Goal: Information Seeking & Learning: Learn about a topic

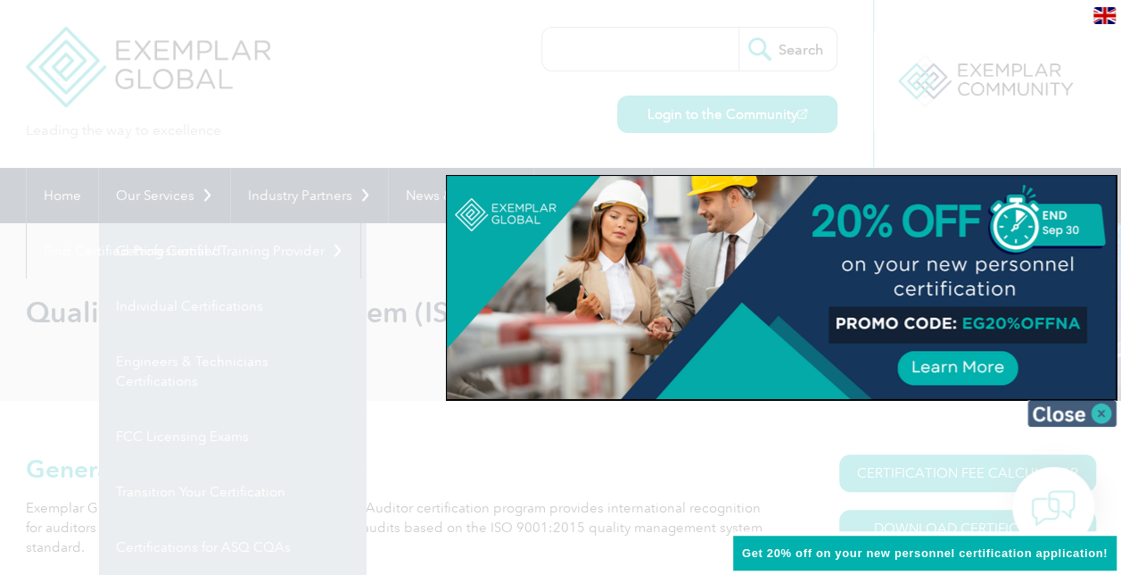
click at [1100, 412] on img at bounding box center [1072, 413] width 89 height 27
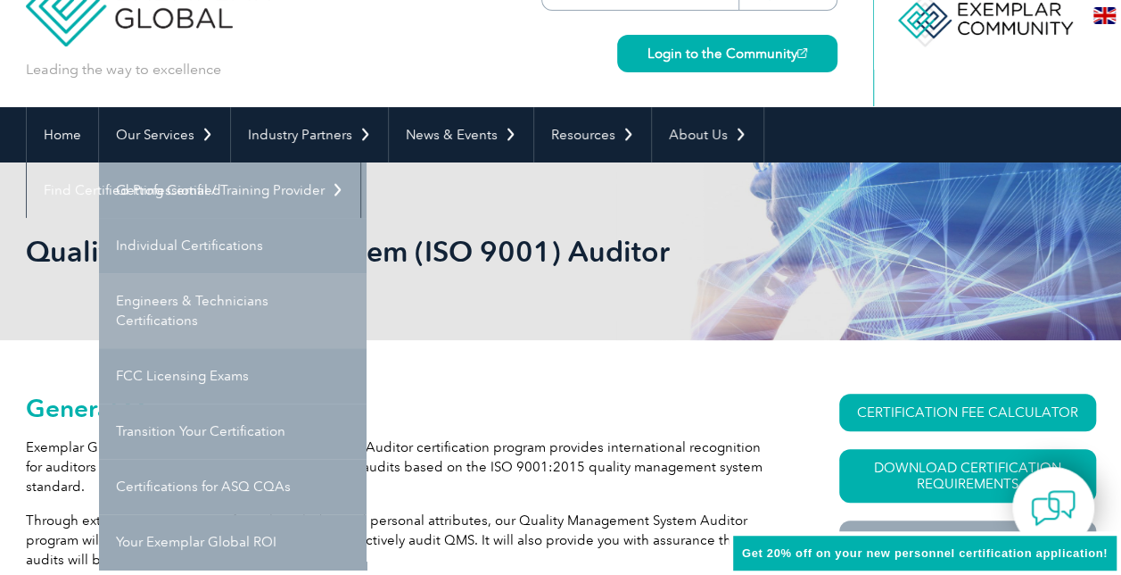
scroll to position [89, 0]
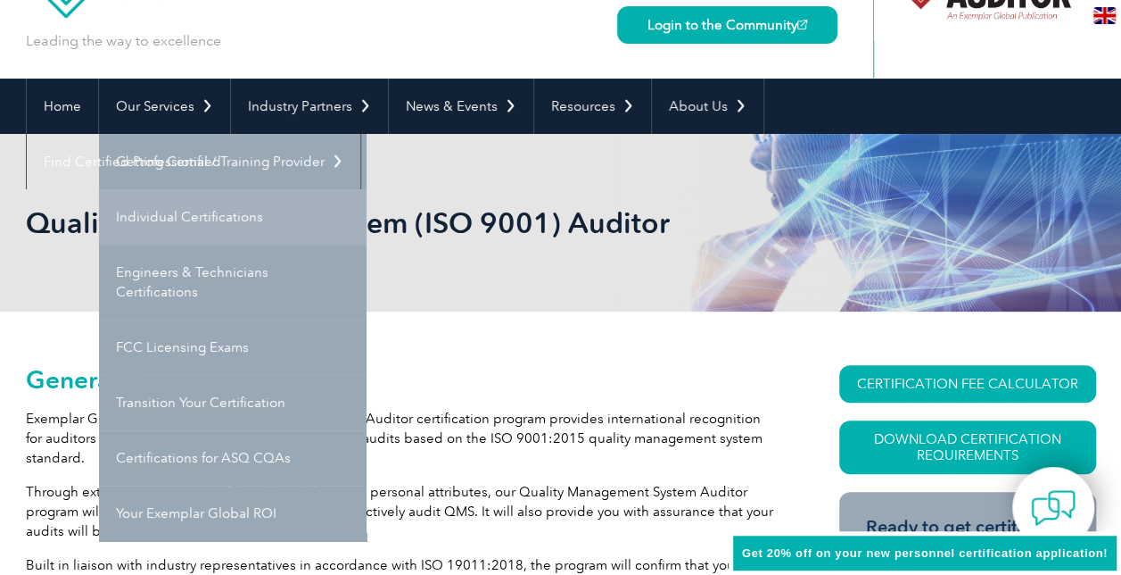
click at [182, 228] on link "Individual Certifications" at bounding box center [233, 216] width 268 height 55
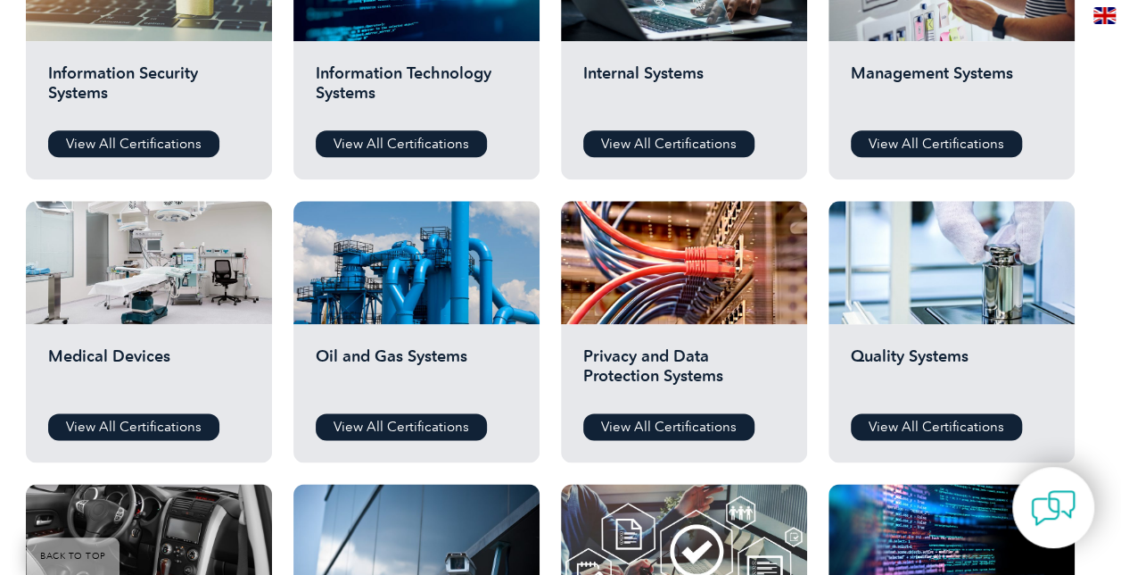
scroll to position [1071, 0]
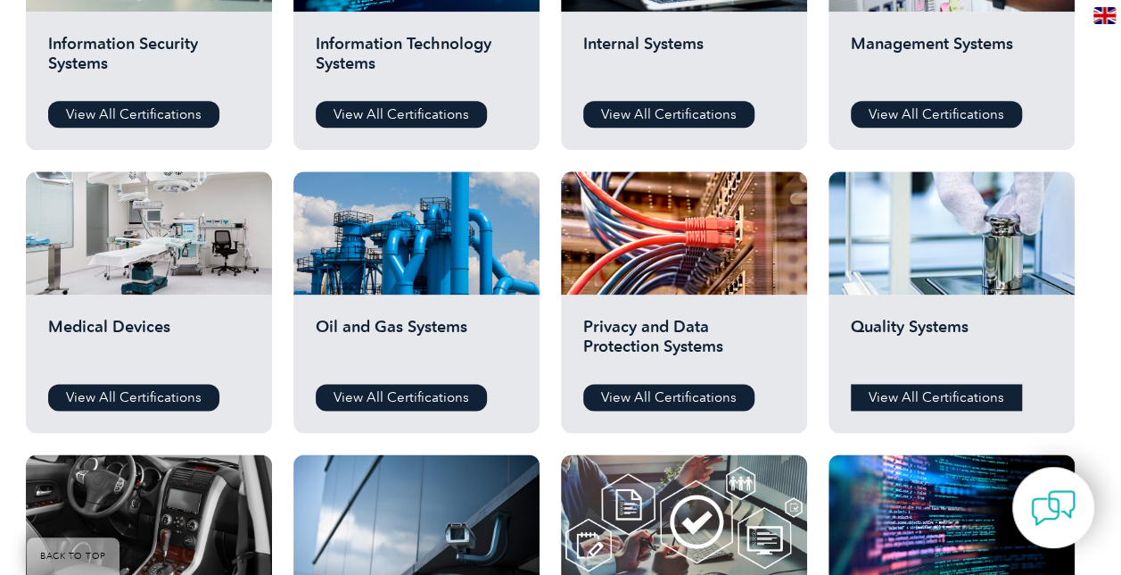
click at [947, 384] on link "View All Certifications" at bounding box center [936, 397] width 171 height 27
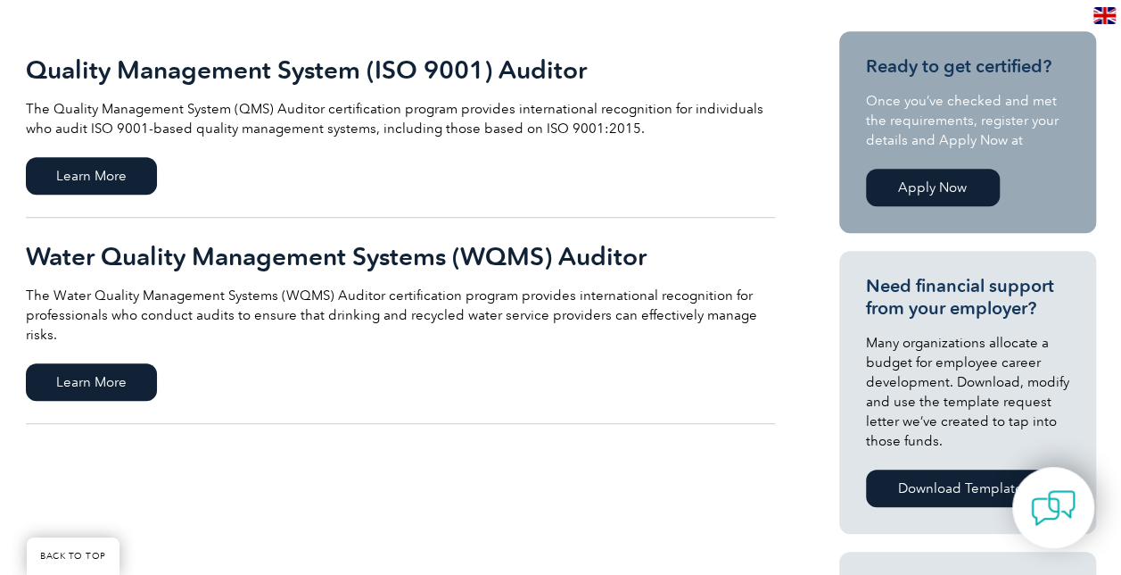
scroll to position [268, 0]
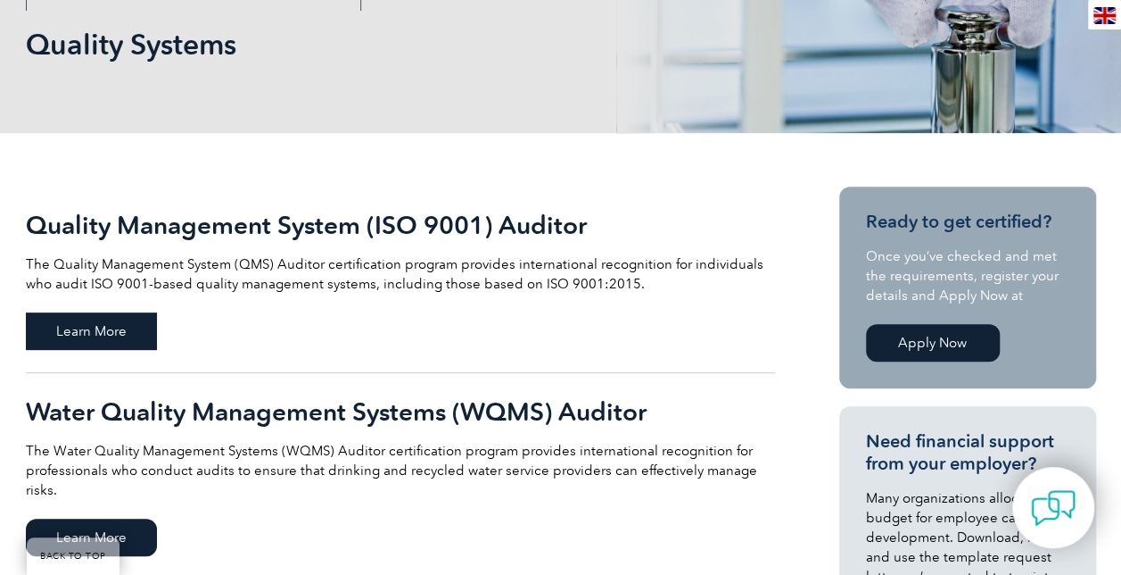
click at [103, 327] on span "Learn More" at bounding box center [91, 330] width 131 height 37
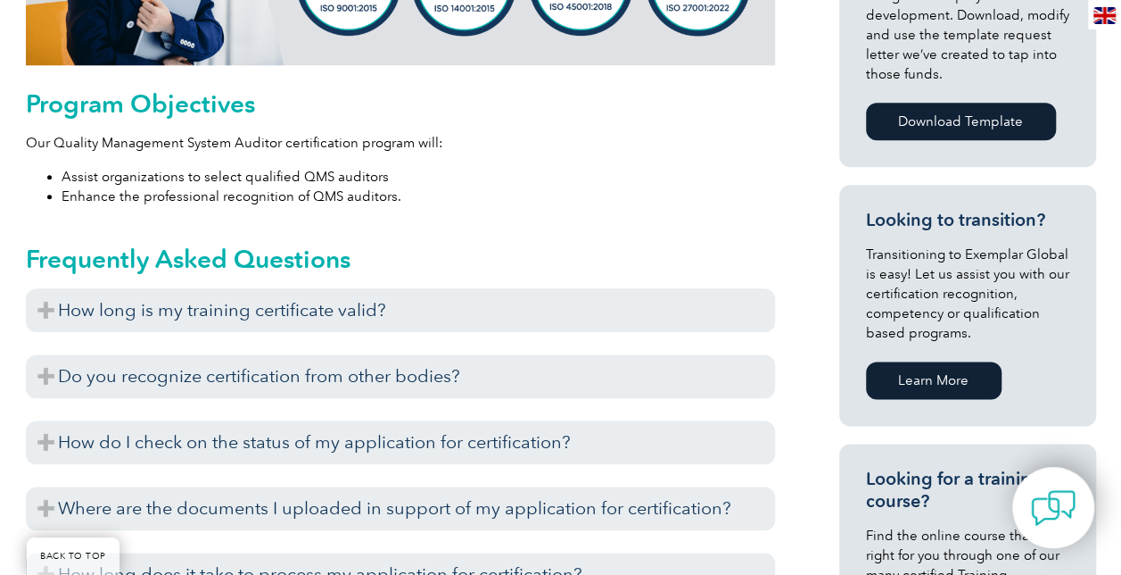
scroll to position [981, 0]
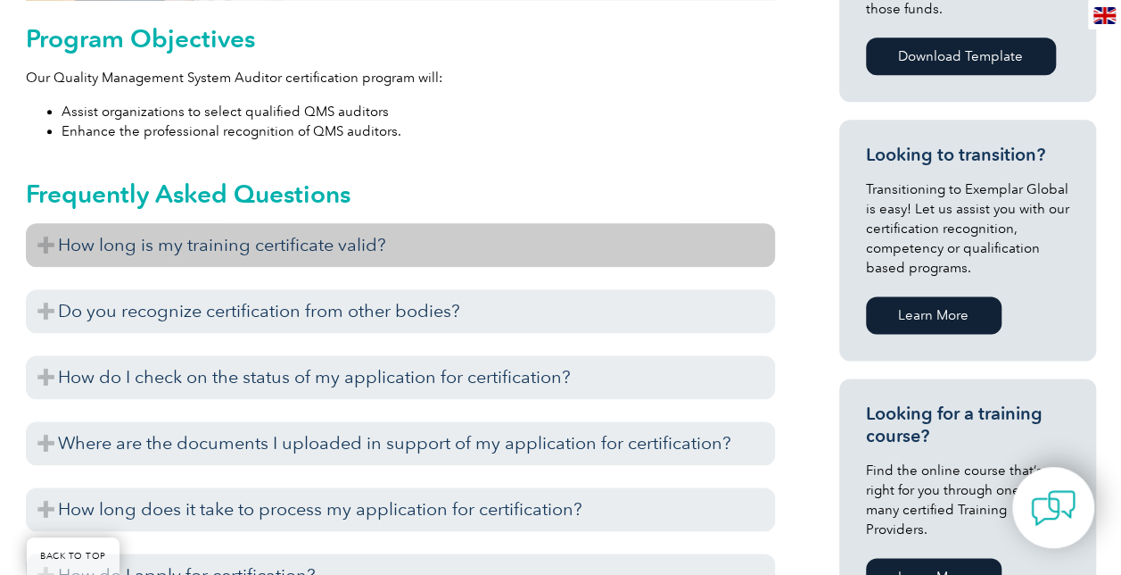
click at [57, 241] on h3 "How long is my training certificate valid?" at bounding box center [400, 245] width 749 height 44
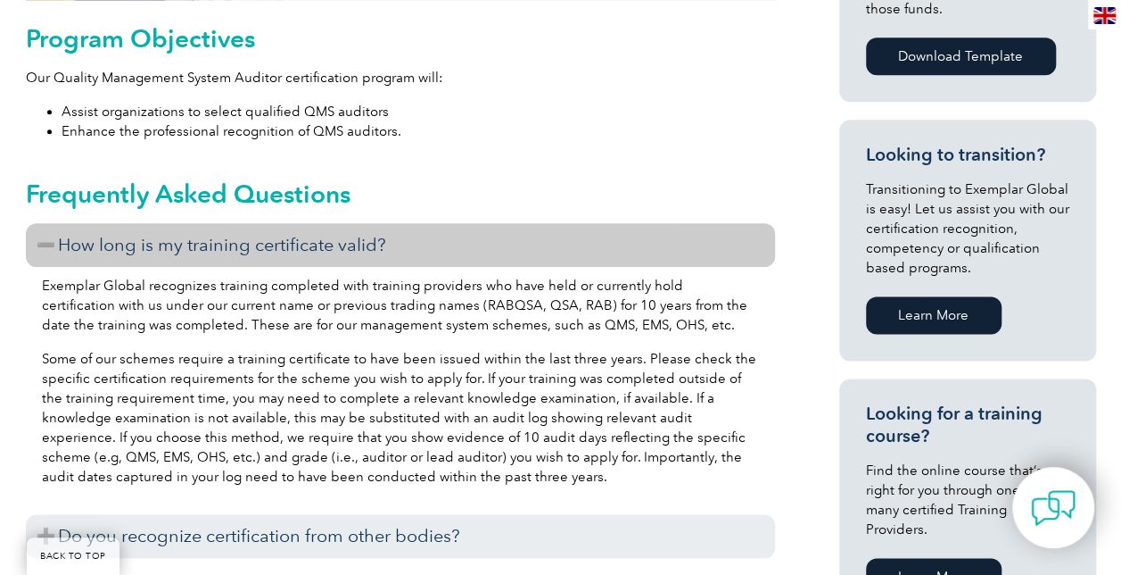
click at [47, 240] on h3 "How long is my training certificate valid?" at bounding box center [400, 245] width 749 height 44
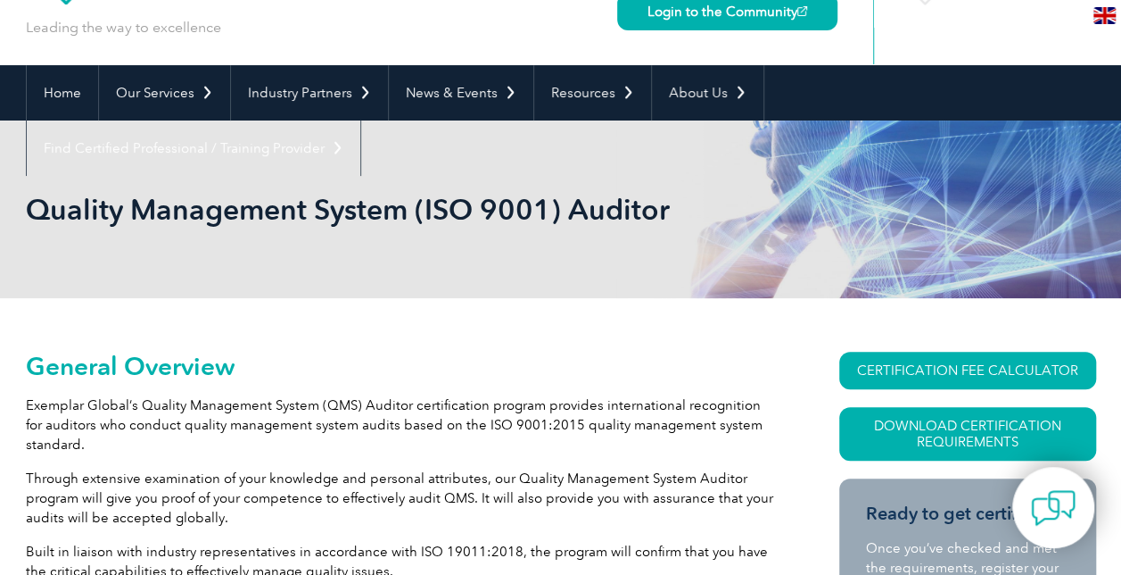
scroll to position [0, 0]
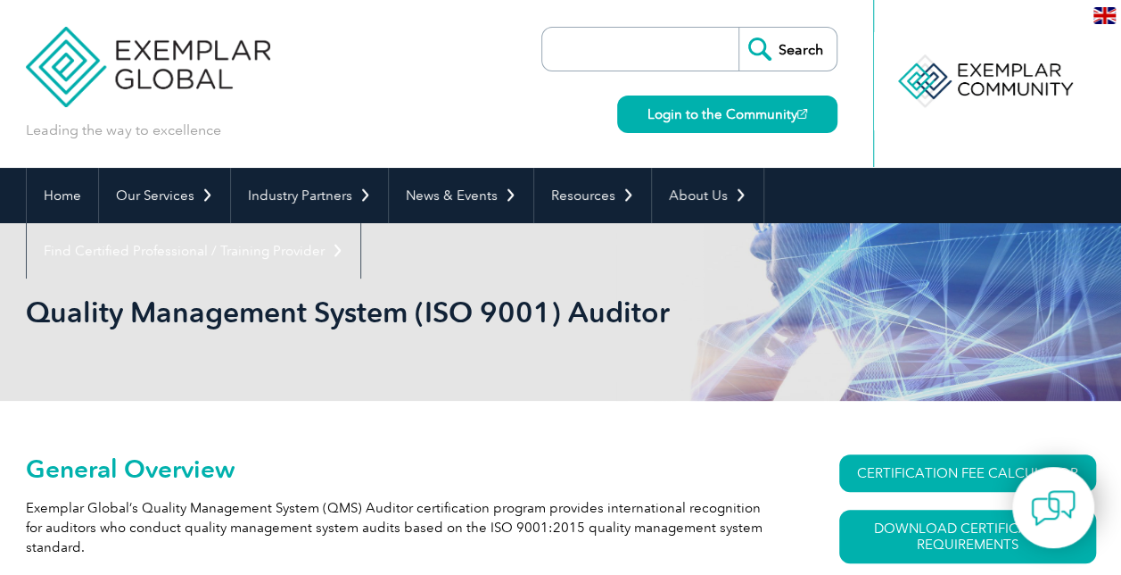
click at [644, 44] on input "search" at bounding box center [644, 49] width 187 height 43
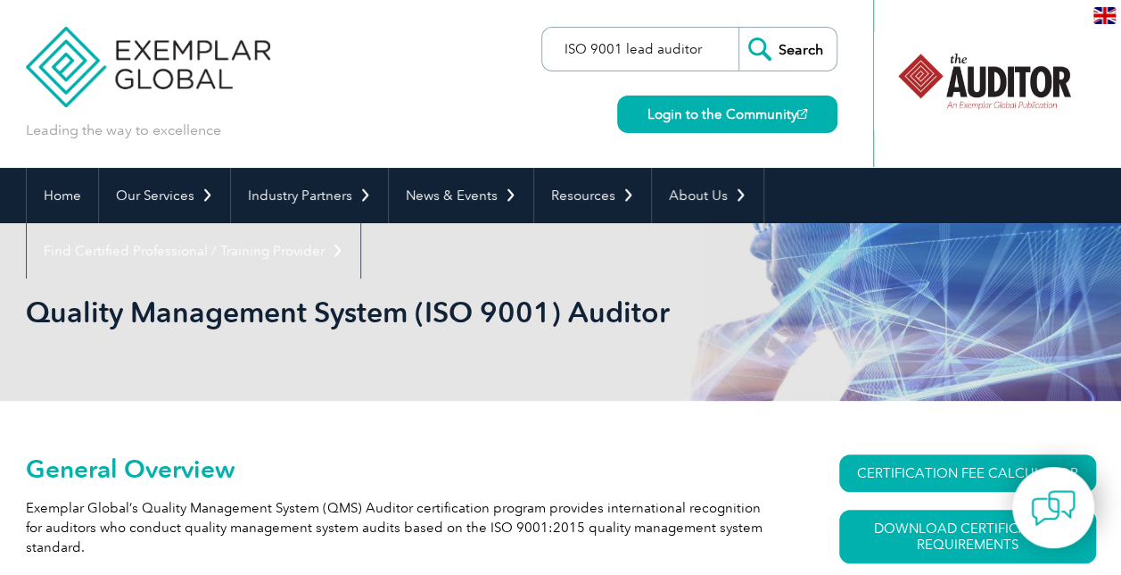
type input "ISO 9001 lead auditor"
click at [739, 28] on input "Search" at bounding box center [788, 49] width 98 height 43
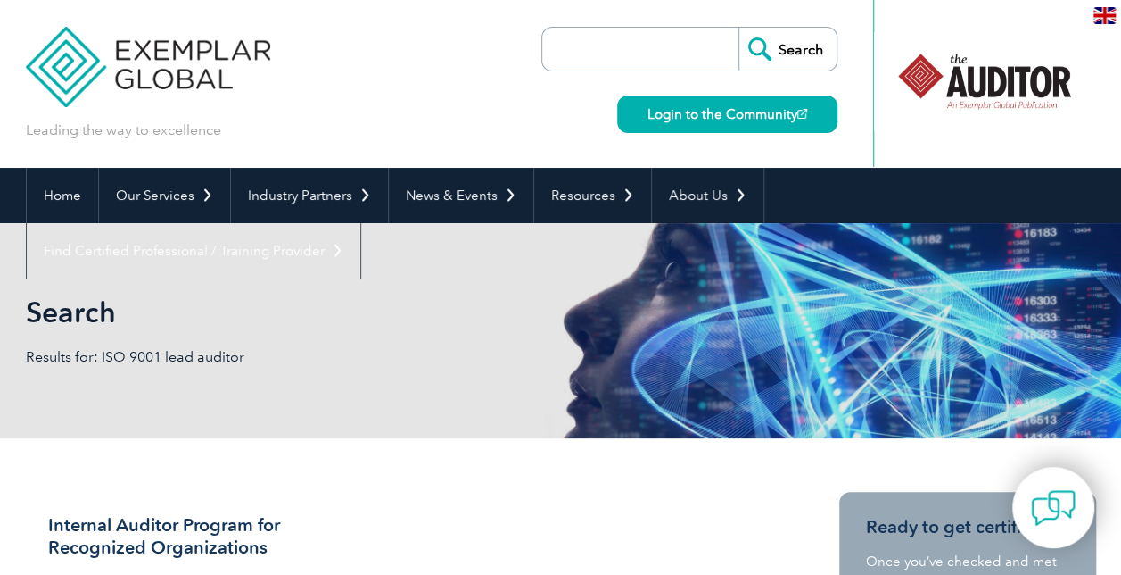
click at [622, 59] on input "search" at bounding box center [644, 49] width 187 height 43
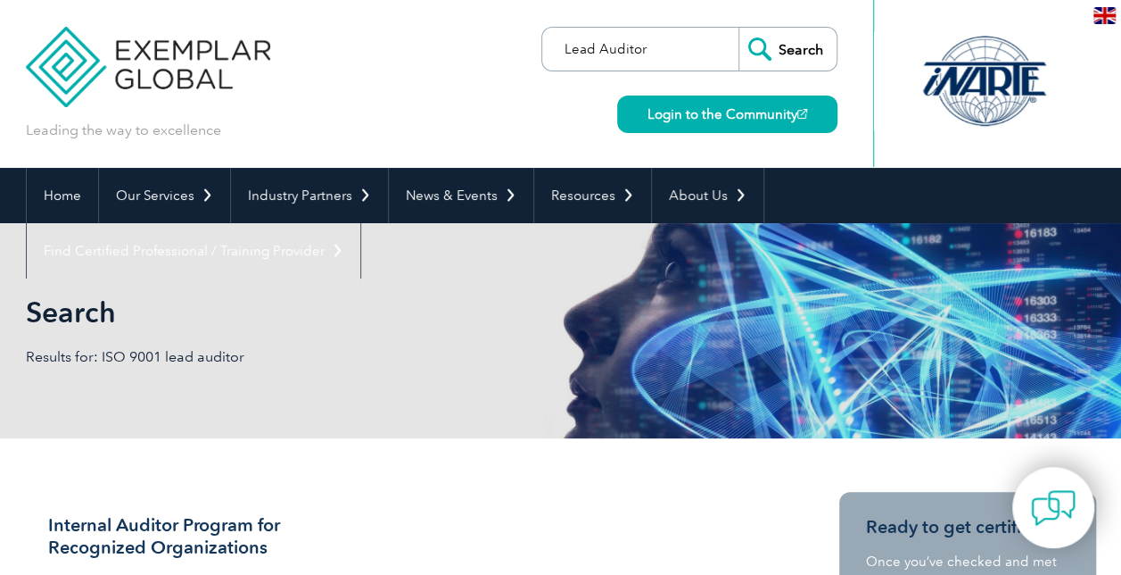
type input "Lead Auditor"
click at [739, 28] on input "Search" at bounding box center [788, 49] width 98 height 43
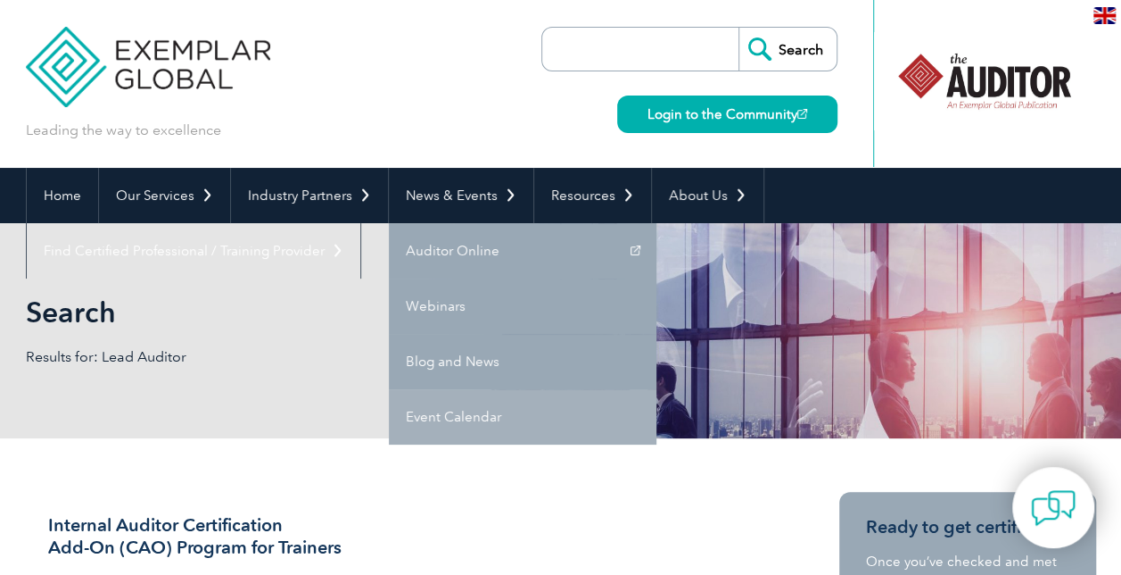
click at [443, 403] on link "Event Calendar" at bounding box center [523, 416] width 268 height 55
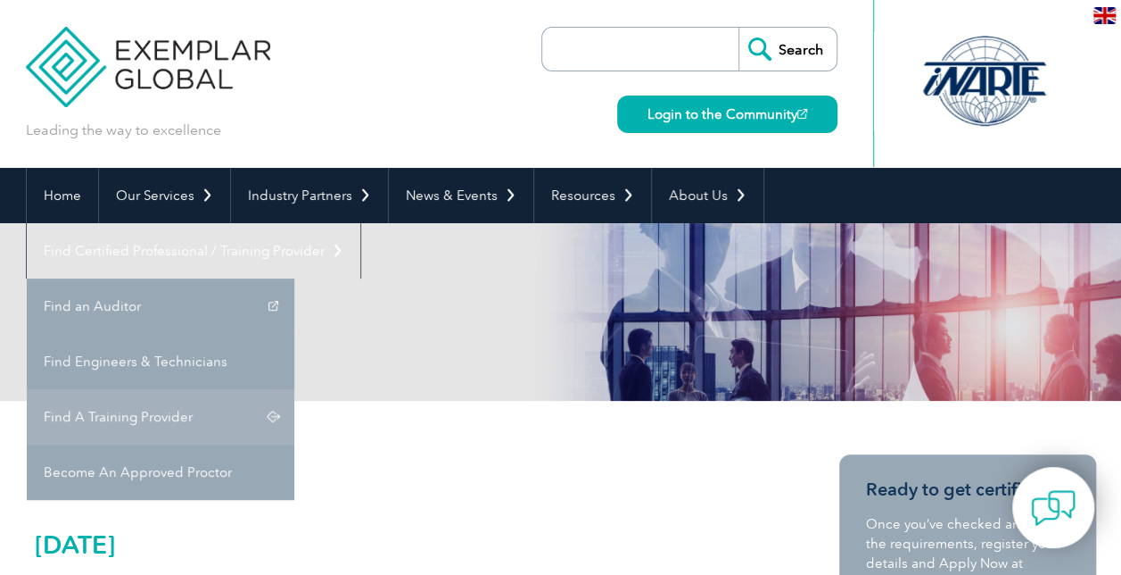
click at [294, 389] on link "Find A Training Provider" at bounding box center [161, 416] width 268 height 55
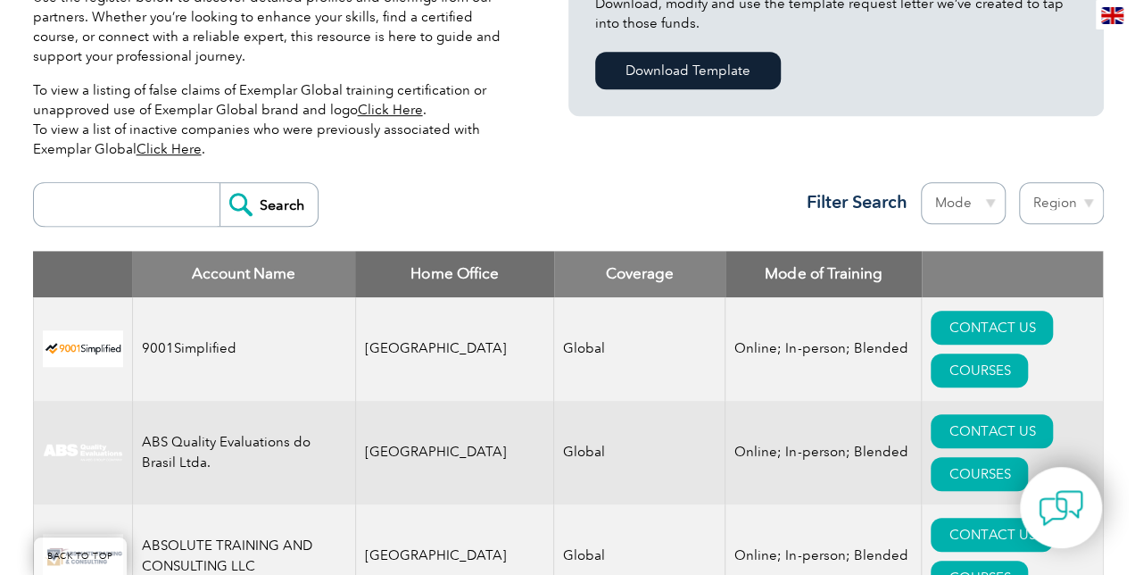
scroll to position [535, 0]
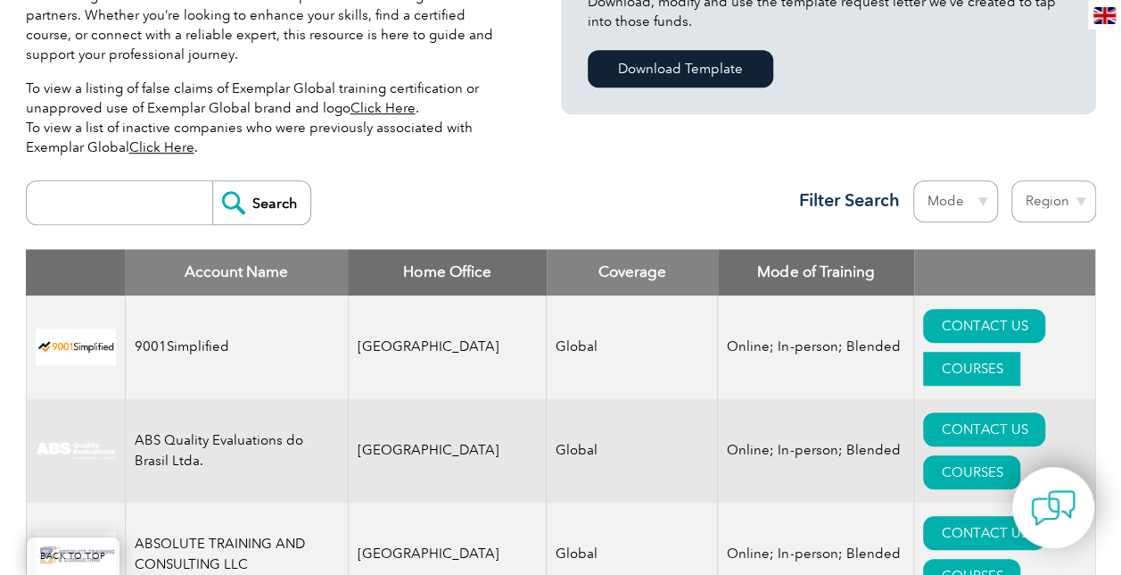
click at [1021, 352] on link "COURSES" at bounding box center [971, 369] width 97 height 34
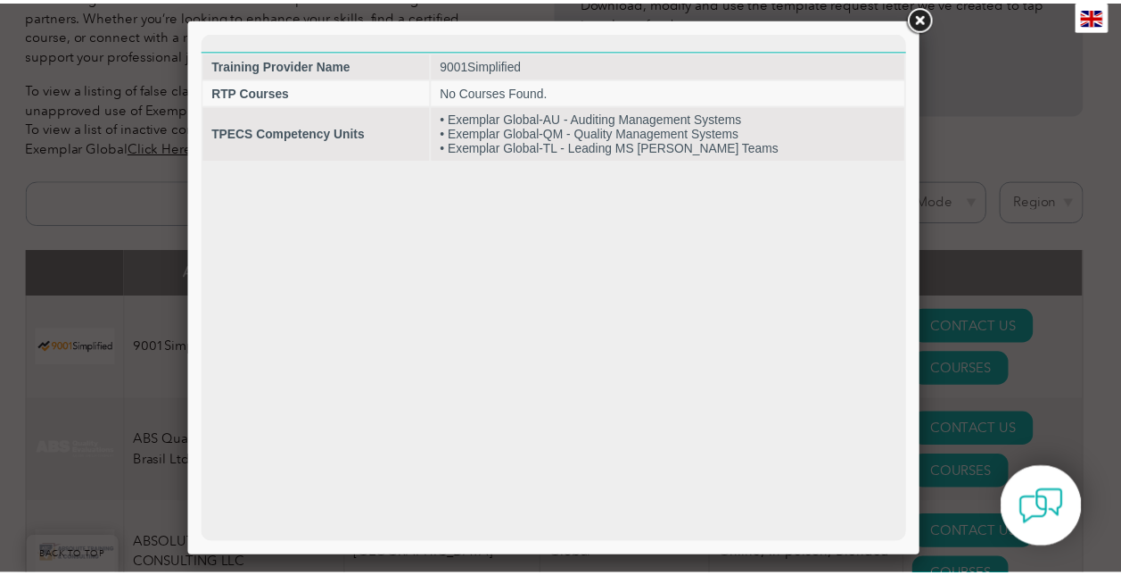
scroll to position [0, 0]
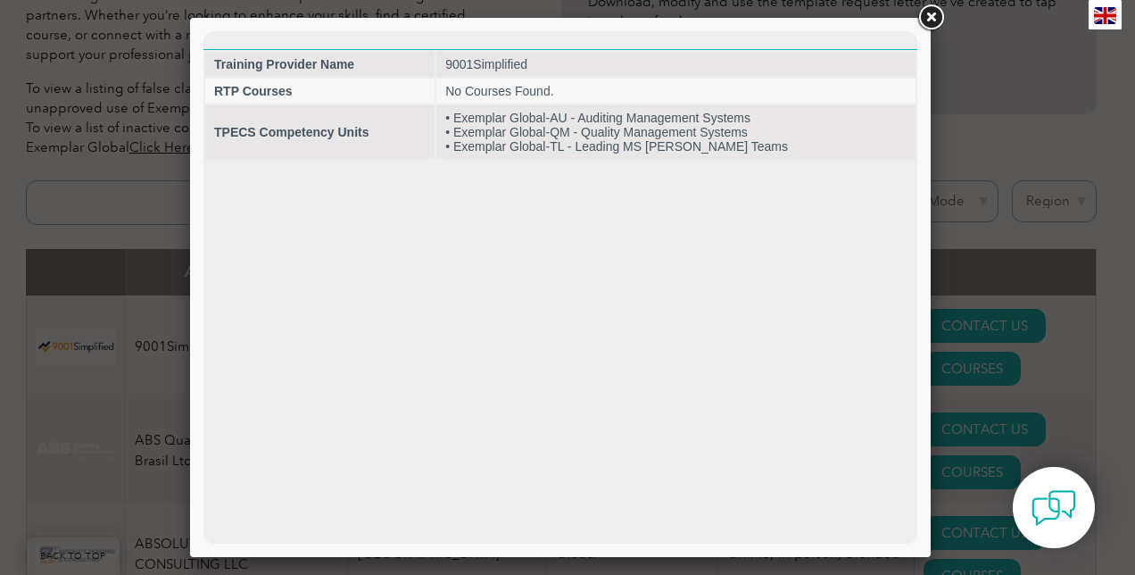
click at [922, 23] on link at bounding box center [930, 18] width 32 height 32
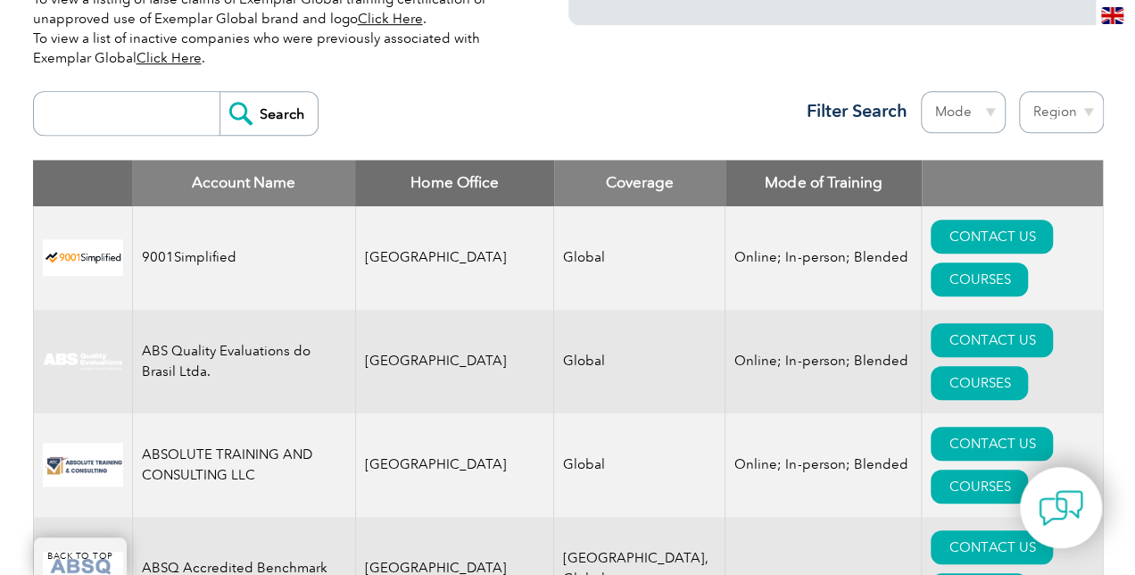
scroll to position [714, 0]
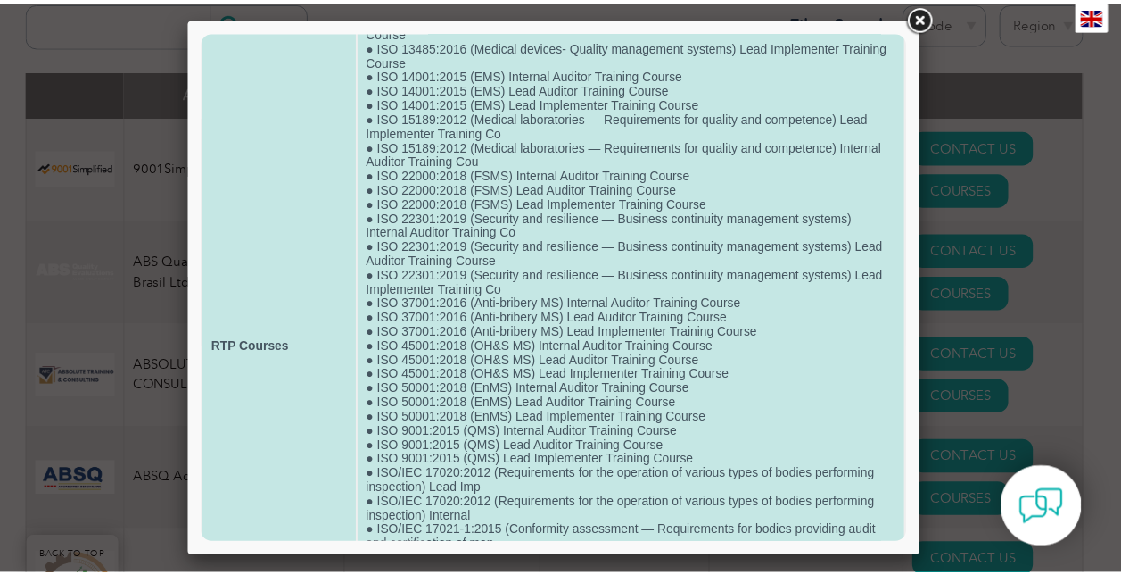
scroll to position [0, 0]
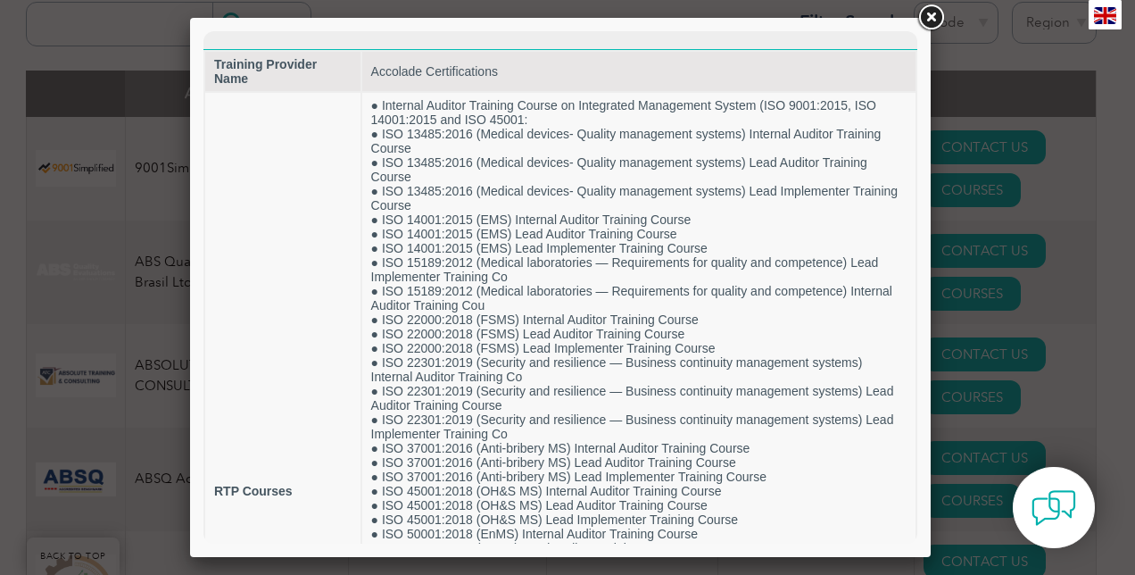
click at [936, 11] on link at bounding box center [930, 18] width 32 height 32
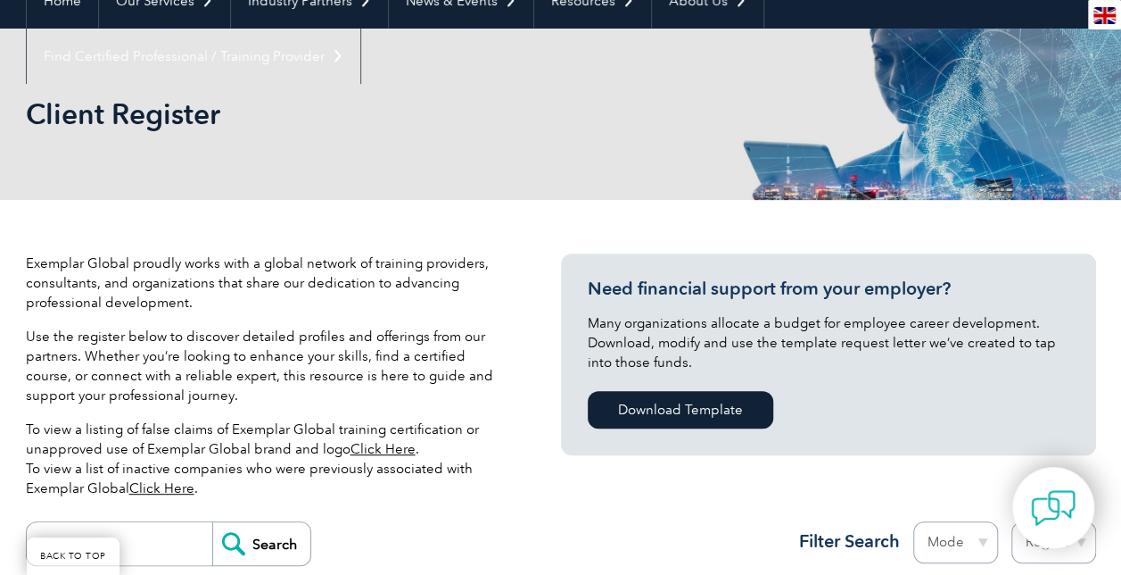
scroll to position [625, 0]
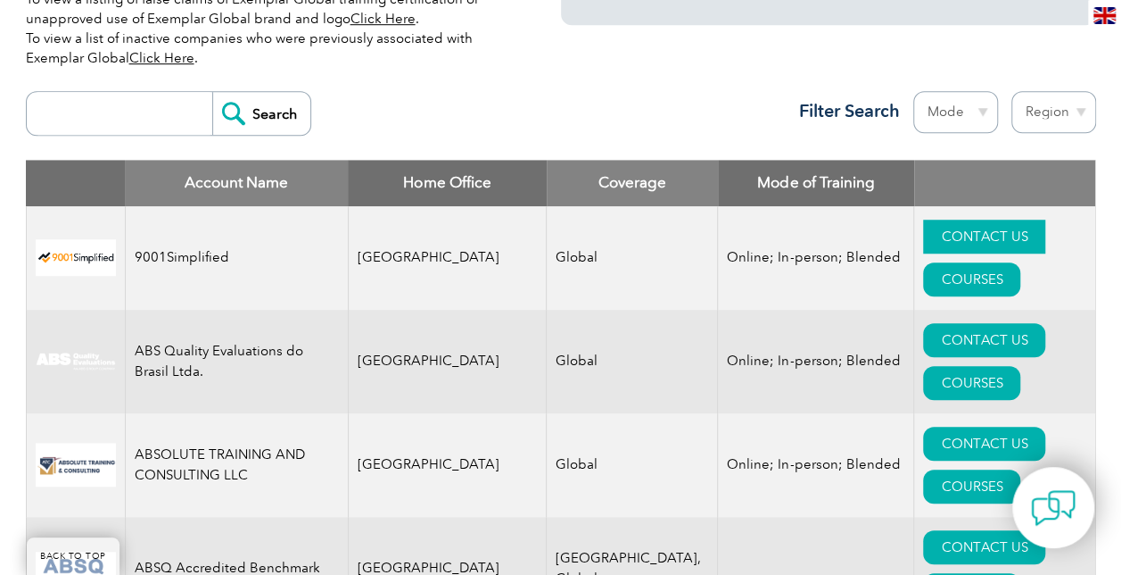
click at [923, 219] on link "CONTACT US" at bounding box center [984, 236] width 122 height 34
click at [1104, 15] on img at bounding box center [1105, 15] width 22 height 17
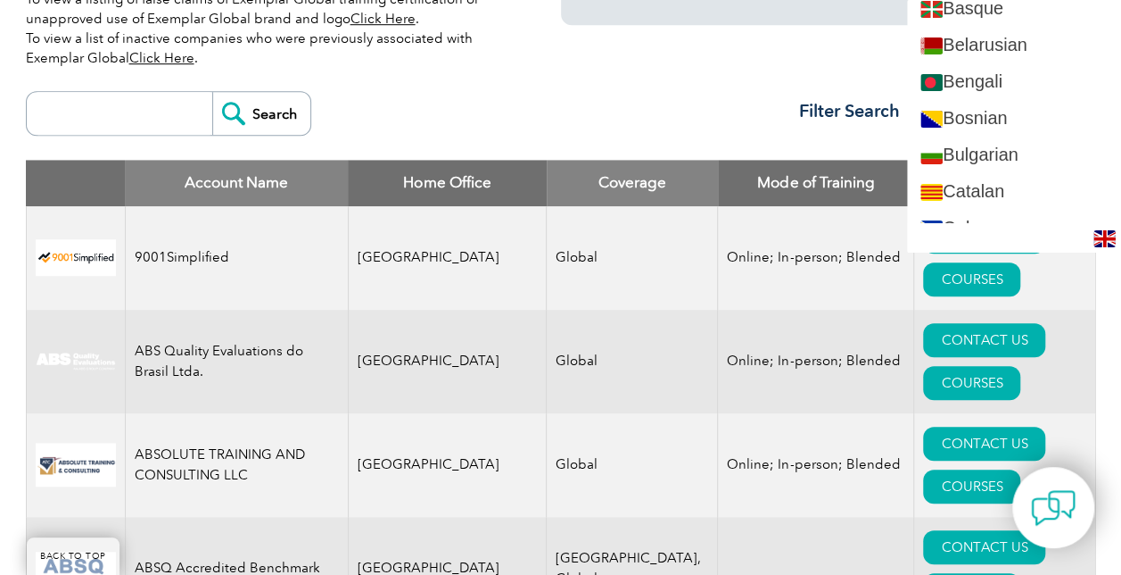
scroll to position [0, 0]
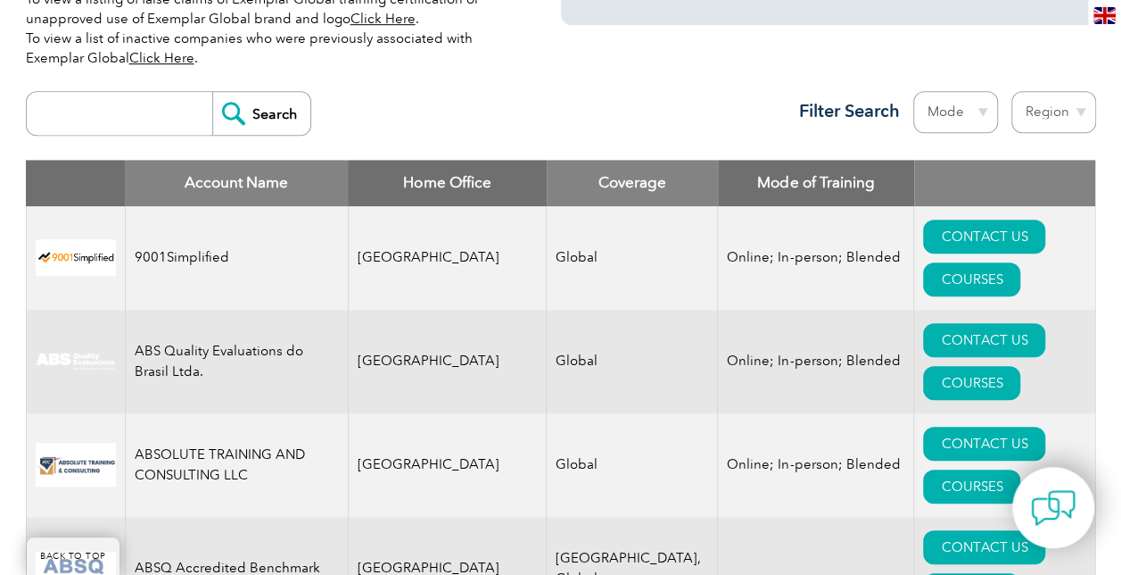
click at [528, 82] on div "Search Region [GEOGRAPHIC_DATA] [GEOGRAPHIC_DATA] [GEOGRAPHIC_DATA] [GEOGRAPHIC…" at bounding box center [561, 121] width 1071 height 78
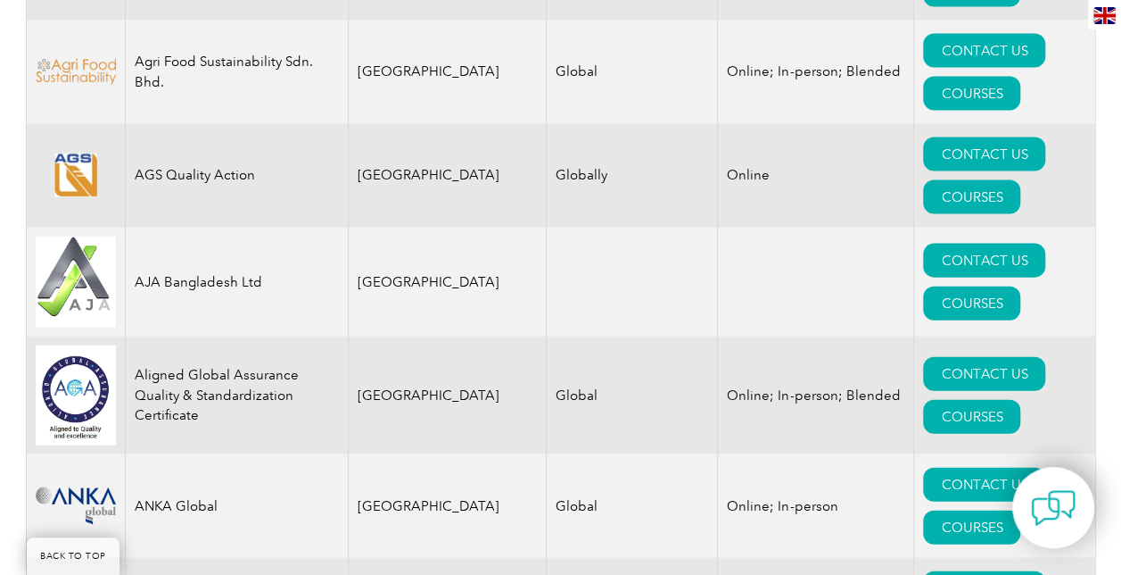
scroll to position [1874, 0]
